Goal: Task Accomplishment & Management: Manage account settings

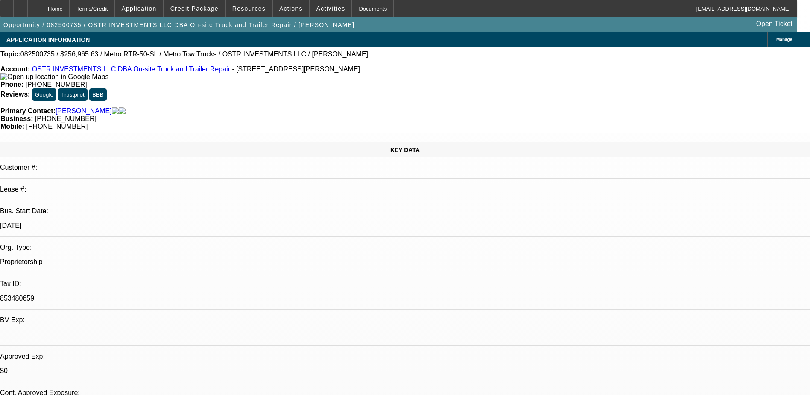
select select "0"
select select "2"
select select "0.1"
select select "4"
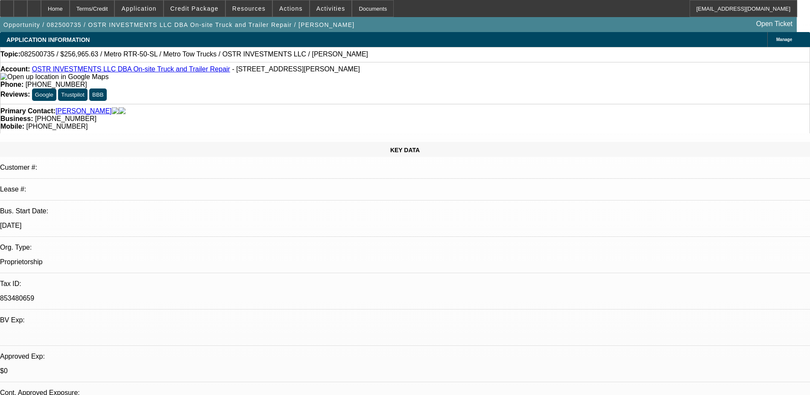
click at [180, 142] on div "KEY DATA Customer #: Lease #: Bus. Start Date: 1/1/19 Org. Type: Proprietorship…" at bounding box center [405, 337] width 810 height 390
select select "0"
select select "6"
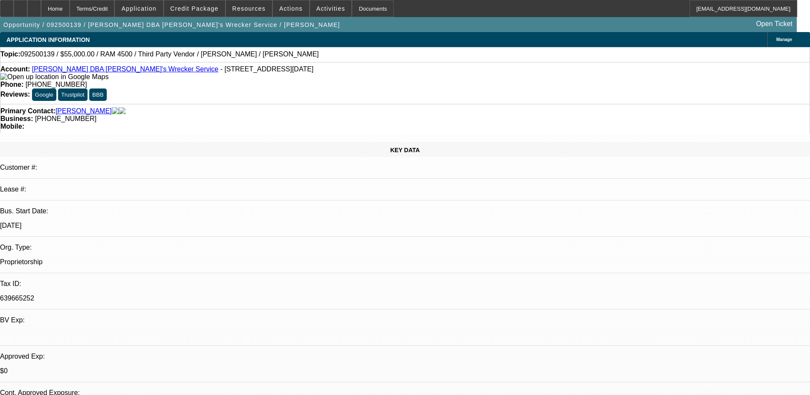
select select "0"
select select "0.1"
select select "4"
select select "0"
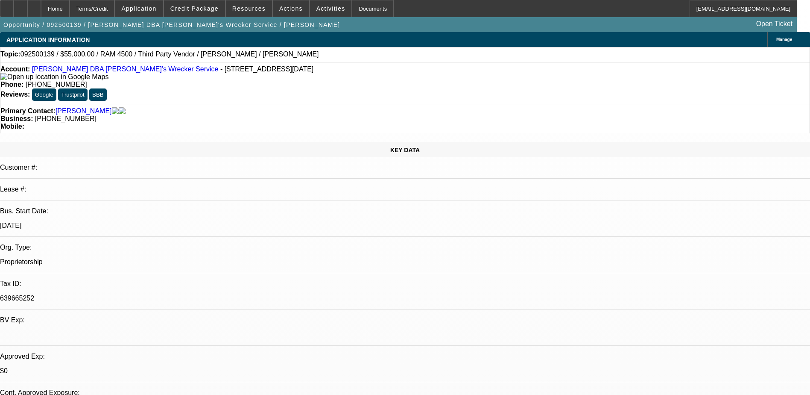
select select "0"
select select "0.1"
select select "4"
select select "0"
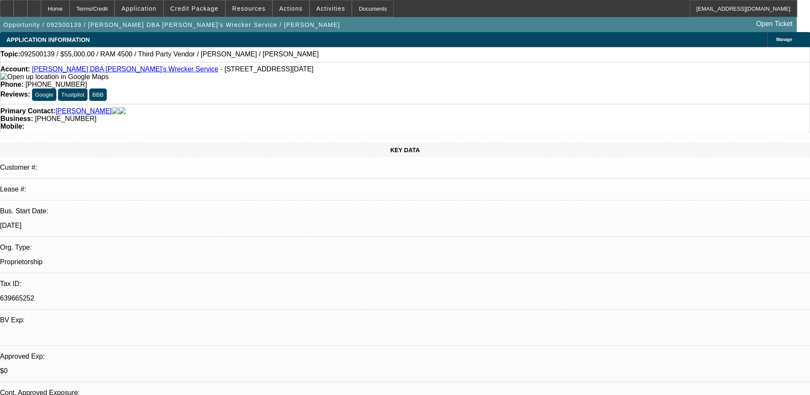
select select "0.1"
select select "4"
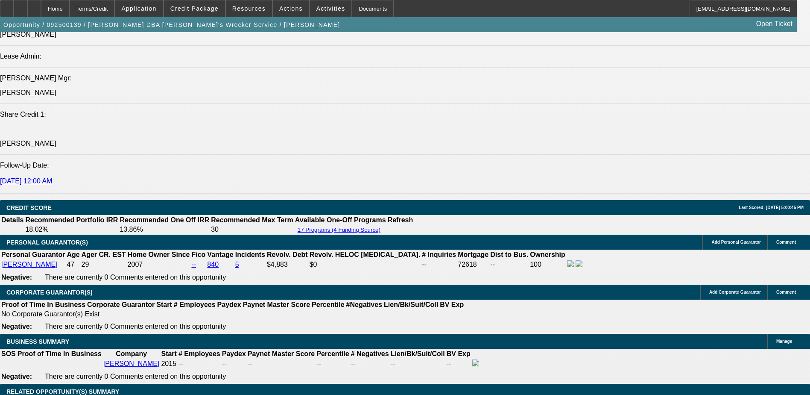
scroll to position [982, 0]
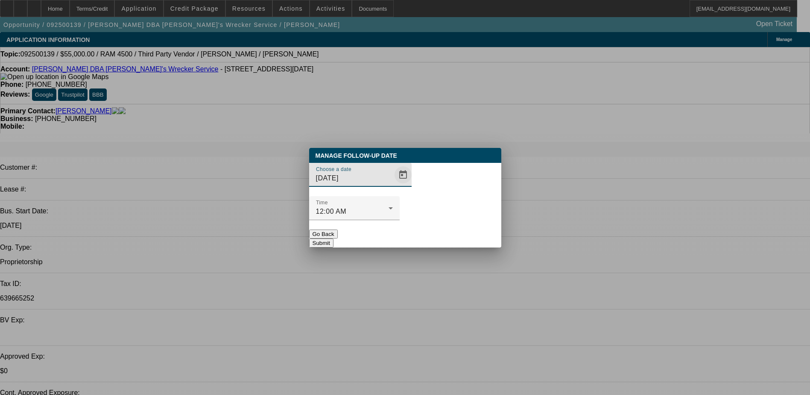
click at [393, 185] on span "Open calendar" at bounding box center [403, 174] width 20 height 20
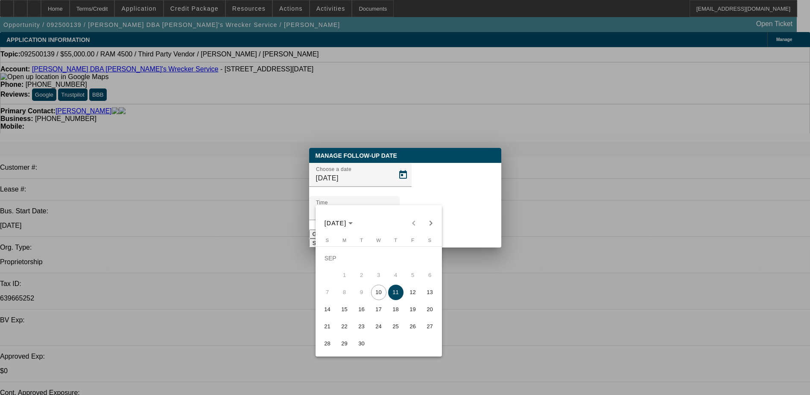
click at [354, 312] on span "16" at bounding box center [361, 308] width 15 height 15
type input "9/16/2025"
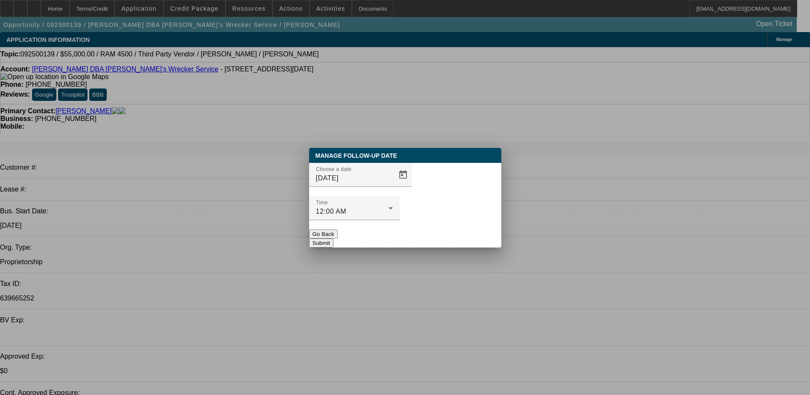
click at [333, 238] on button "Submit" at bounding box center [321, 242] width 24 height 9
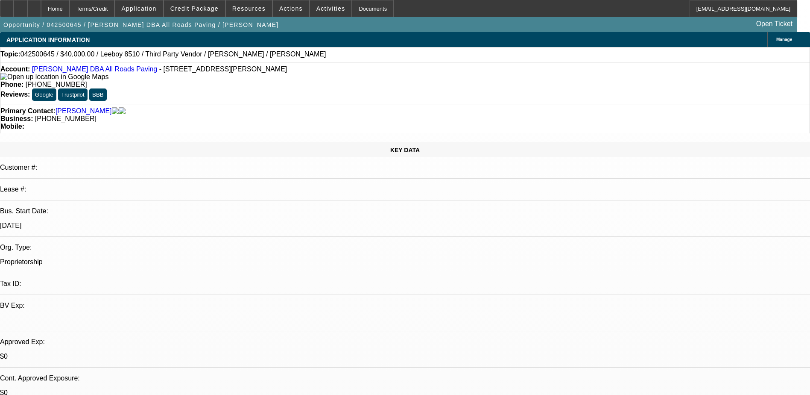
select select "0"
select select "3"
select select "0.1"
select select "5"
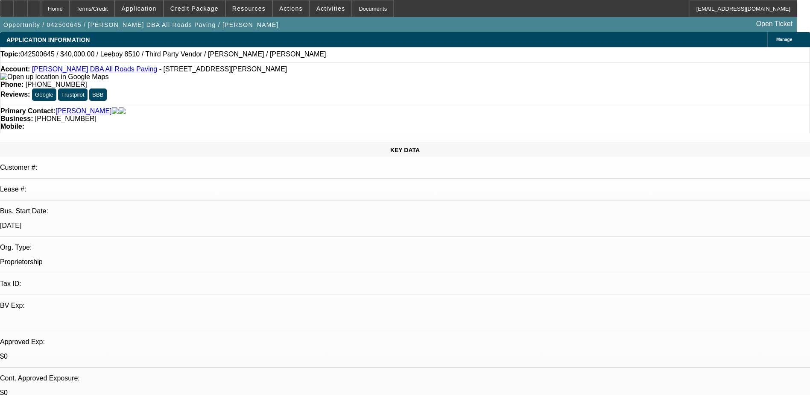
select select "0"
select select "3"
select select "0.1"
select select "5"
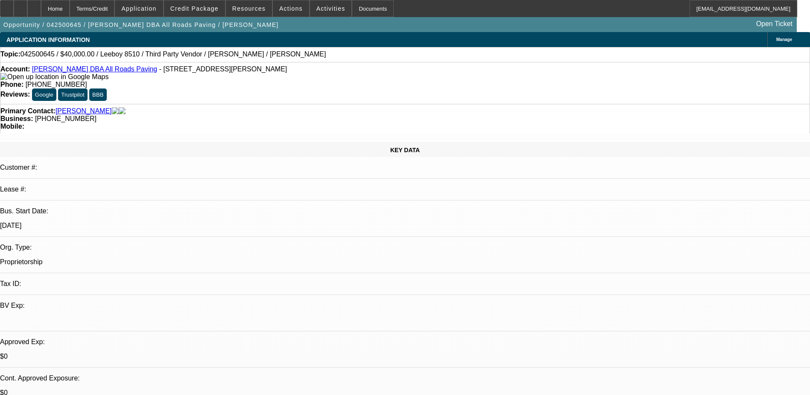
select select "0"
select select "3"
select select "0.1"
select select "4"
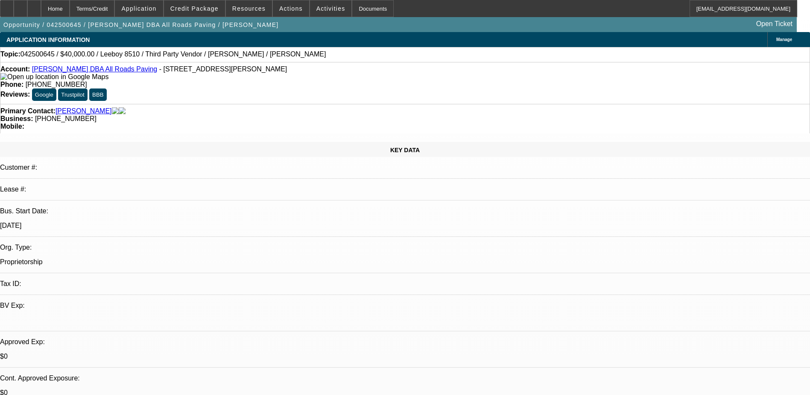
select select "0"
select select "3"
select select "0.1"
select select "4"
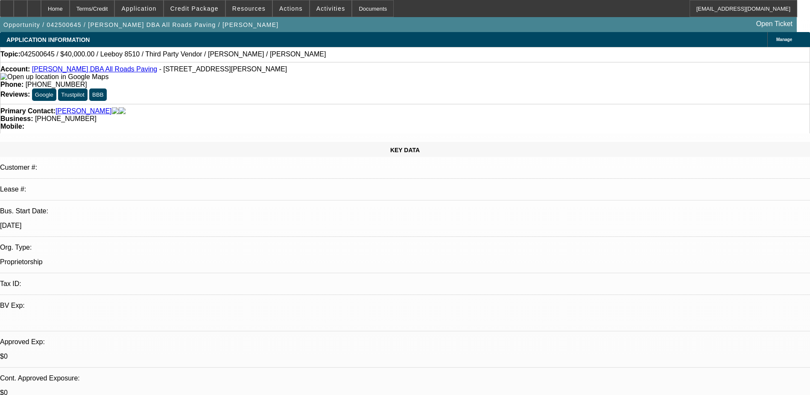
drag, startPoint x: 475, startPoint y: 206, endPoint x: 476, endPoint y: 211, distance: 5.0
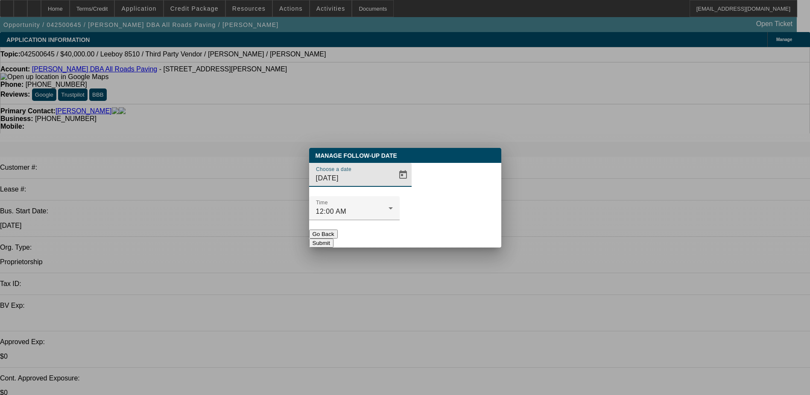
click at [393, 185] on span "Open calendar" at bounding box center [403, 174] width 20 height 20
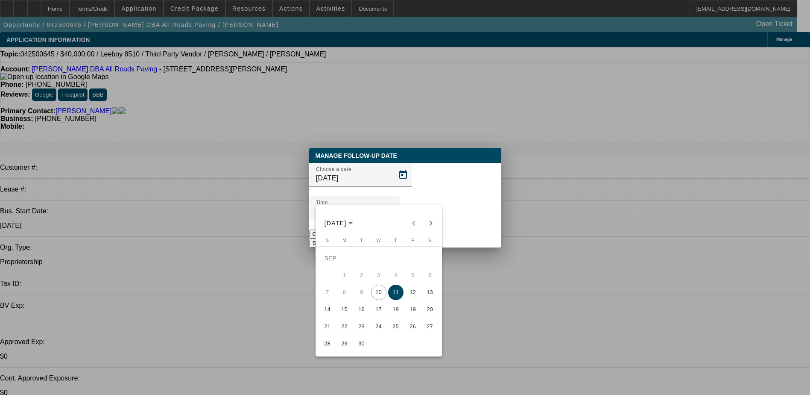
click at [400, 295] on span "11" at bounding box center [395, 291] width 15 height 15
click at [333, 238] on button "Submit" at bounding box center [321, 242] width 24 height 9
